Goal: Navigation & Orientation: Find specific page/section

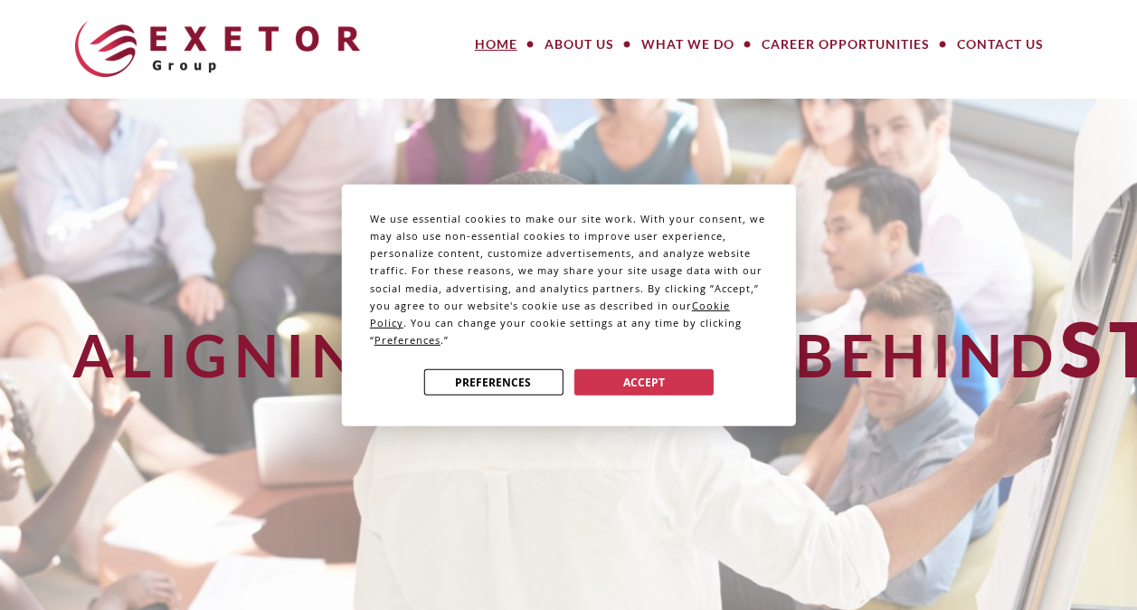
click at [593, 49] on div "We use essential cookies to make our site work. With your consent, we may also …" at bounding box center [568, 305] width 1137 height 610
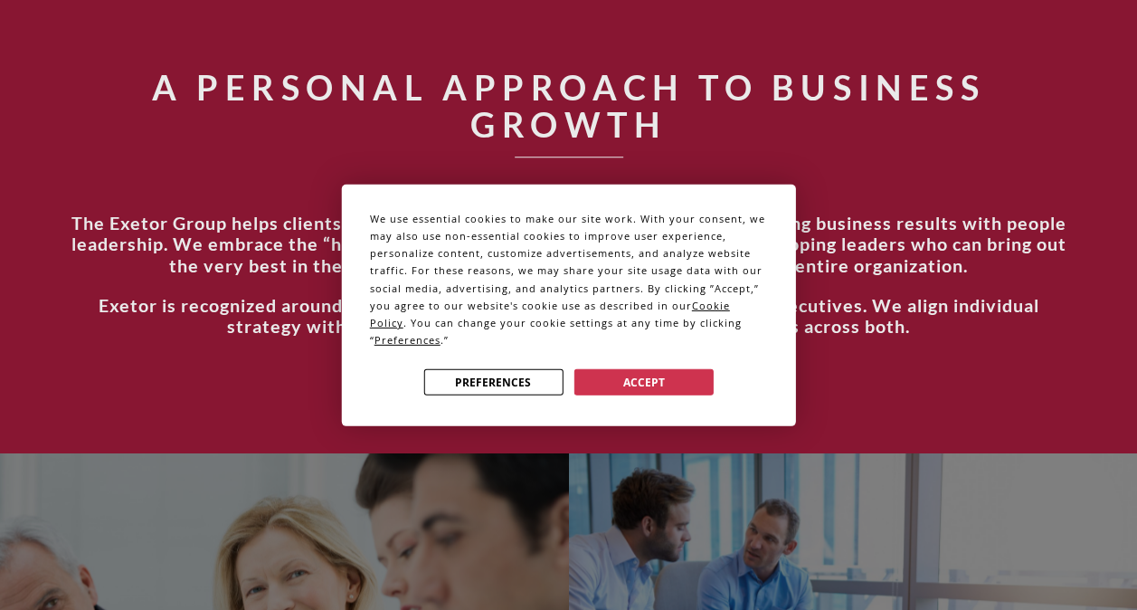
scroll to position [691, 0]
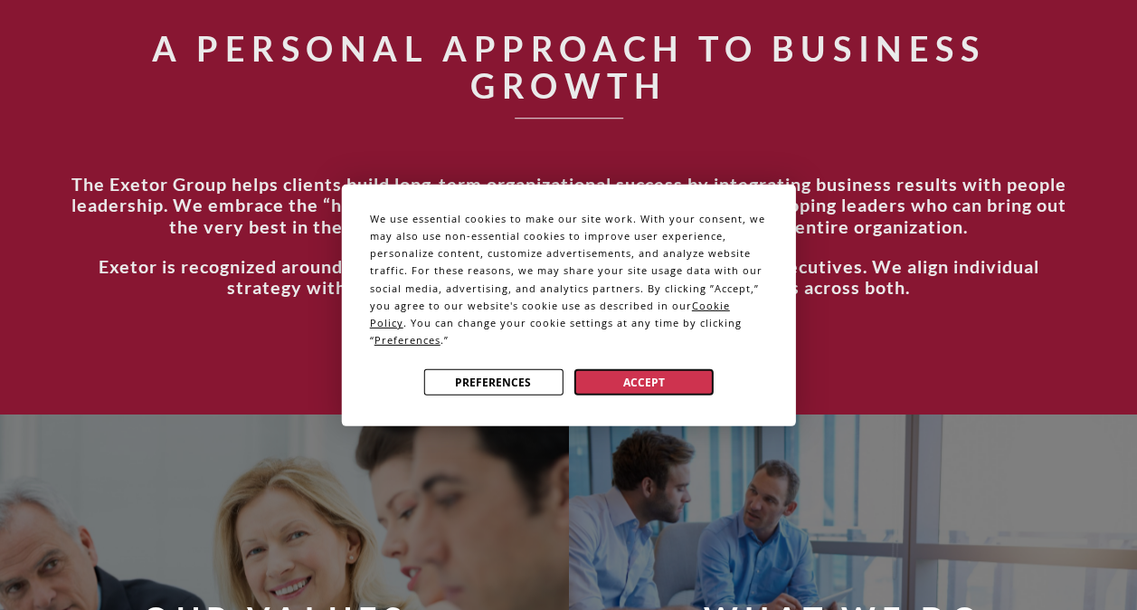
click at [616, 373] on button "Accept" at bounding box center [643, 382] width 139 height 26
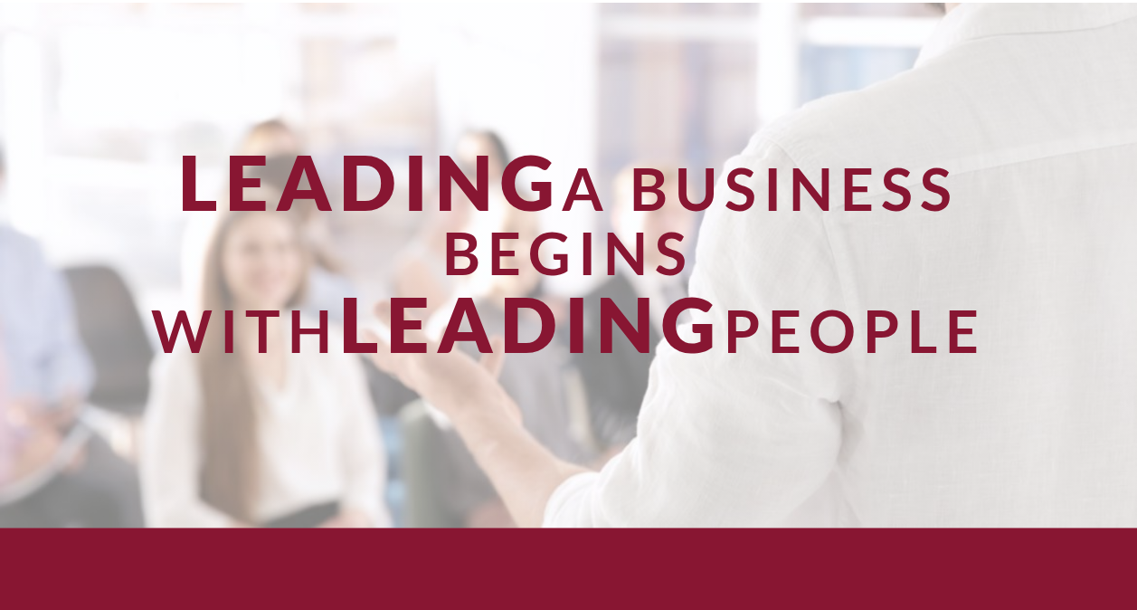
scroll to position [0, 0]
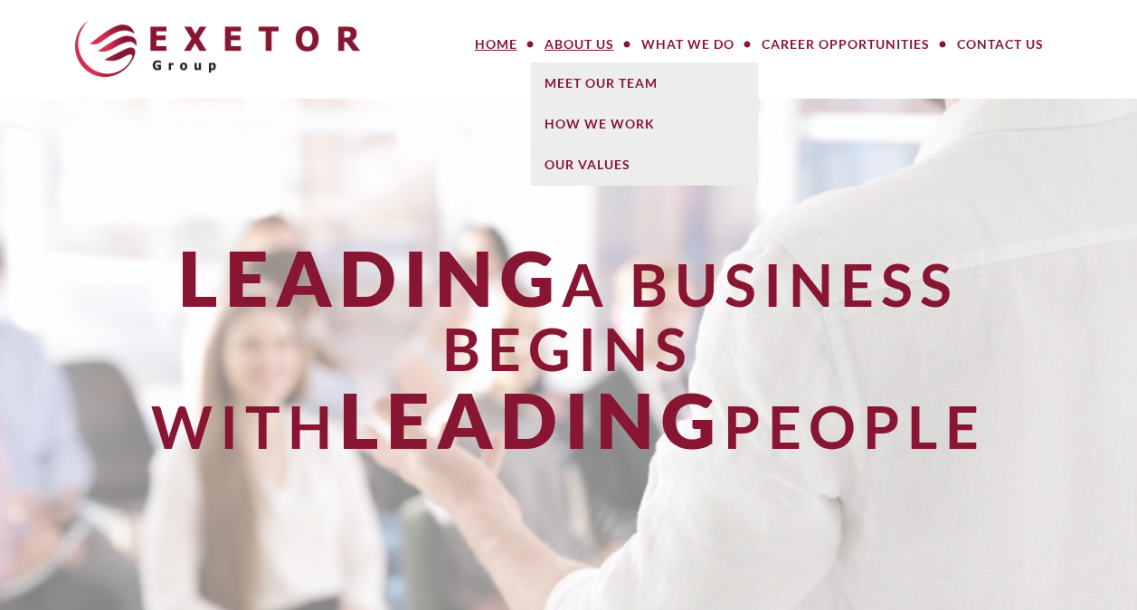
click at [599, 40] on link "About Us" at bounding box center [579, 44] width 97 height 36
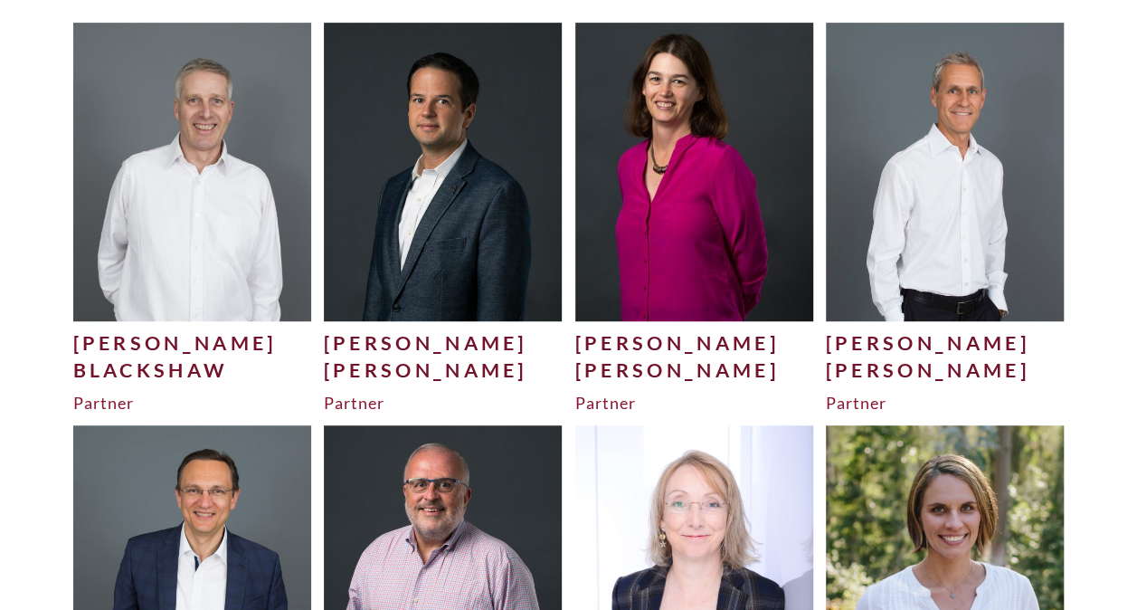
scroll to position [407, 0]
